Goal: Task Accomplishment & Management: Manage account settings

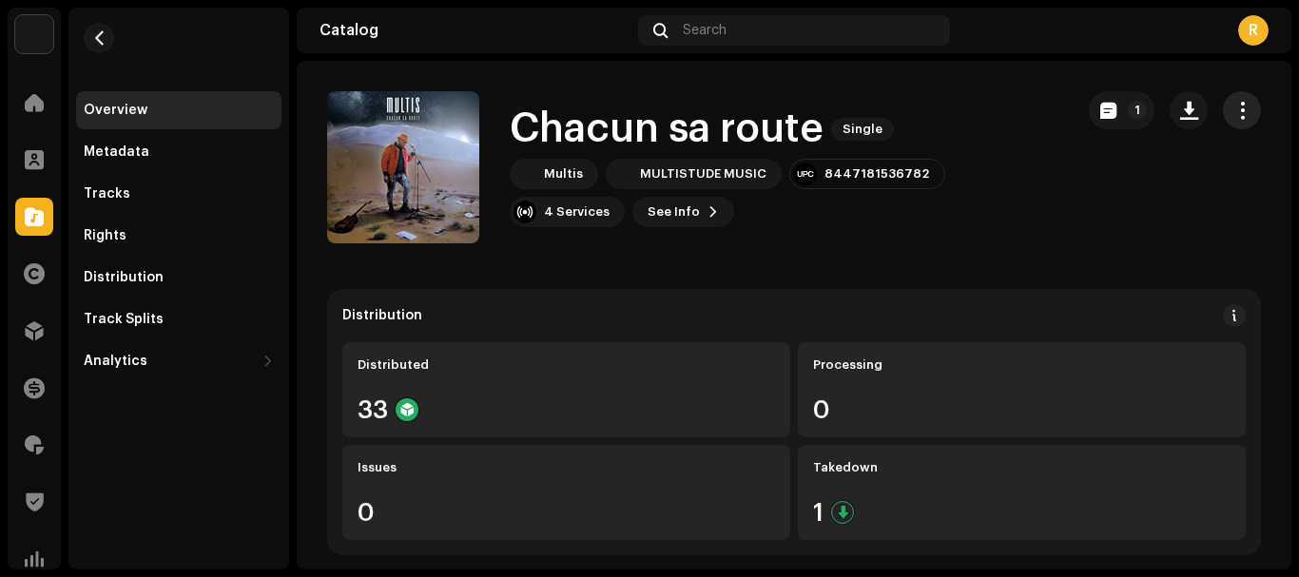
click at [1233, 110] on span "button" at bounding box center [1242, 110] width 18 height 15
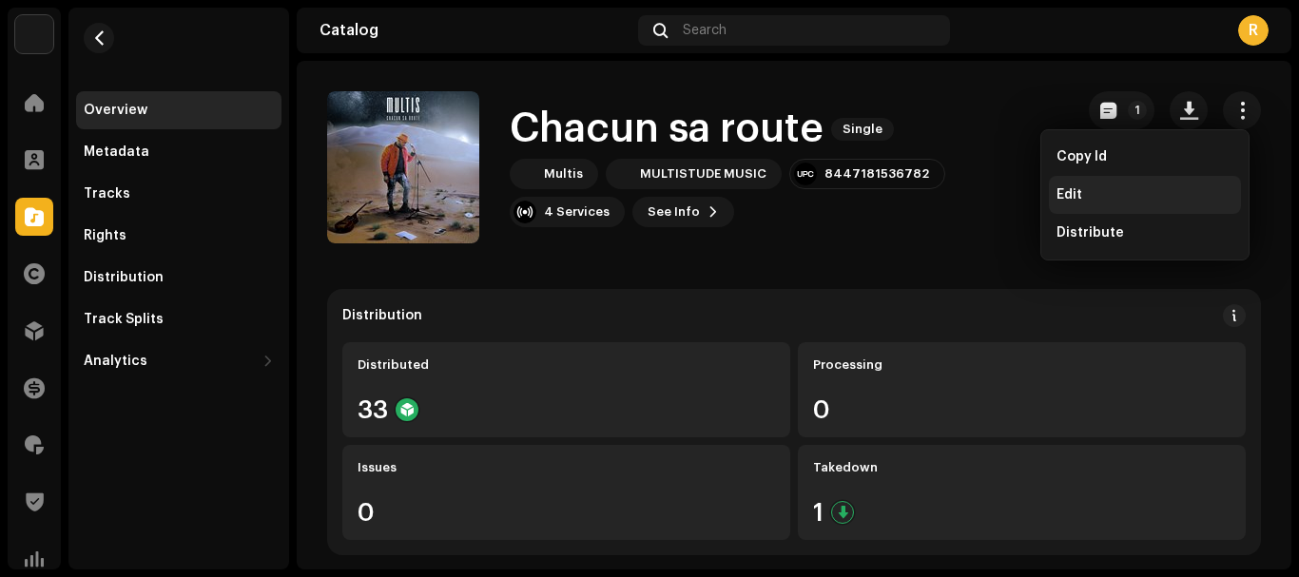
click at [1070, 186] on div "Edit" at bounding box center [1145, 195] width 192 height 38
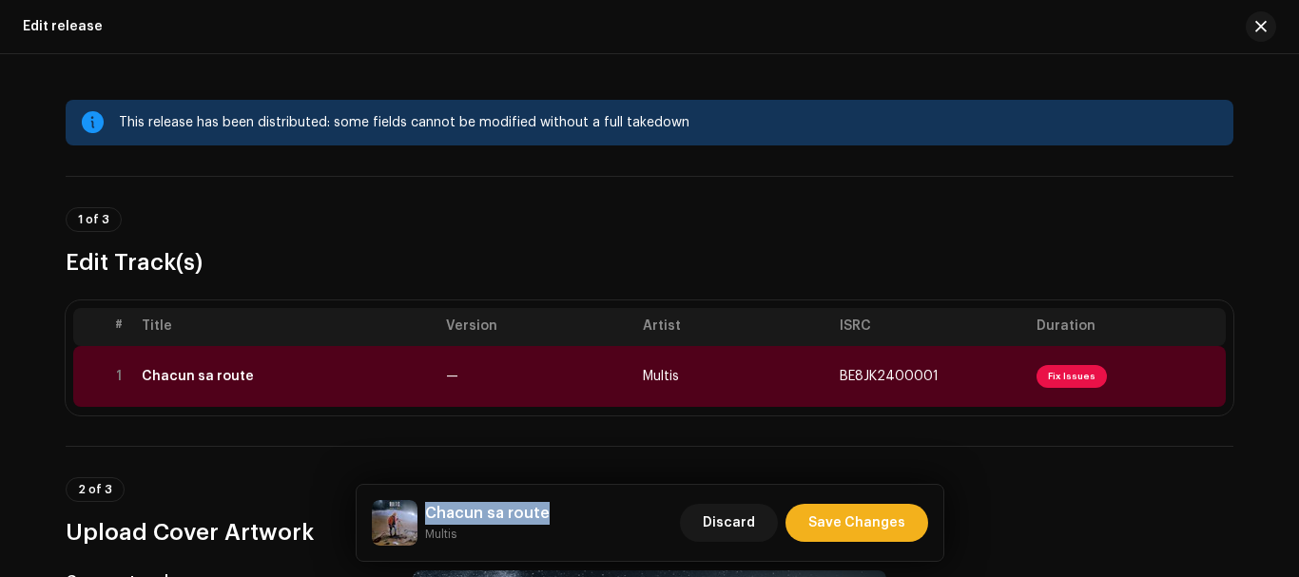
drag, startPoint x: 425, startPoint y: 506, endPoint x: 551, endPoint y: 514, distance: 125.8
click at [551, 514] on div "Chacun sa route Multis Discard Save Changes" at bounding box center [650, 523] width 556 height 46
copy h5 "Chacun sa route"
